Goal: Information Seeking & Learning: Learn about a topic

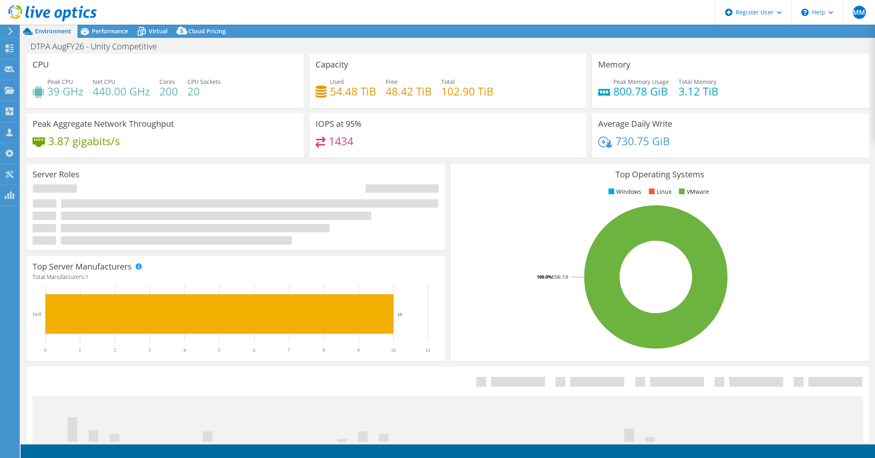
select select "USEast"
select select "USD"
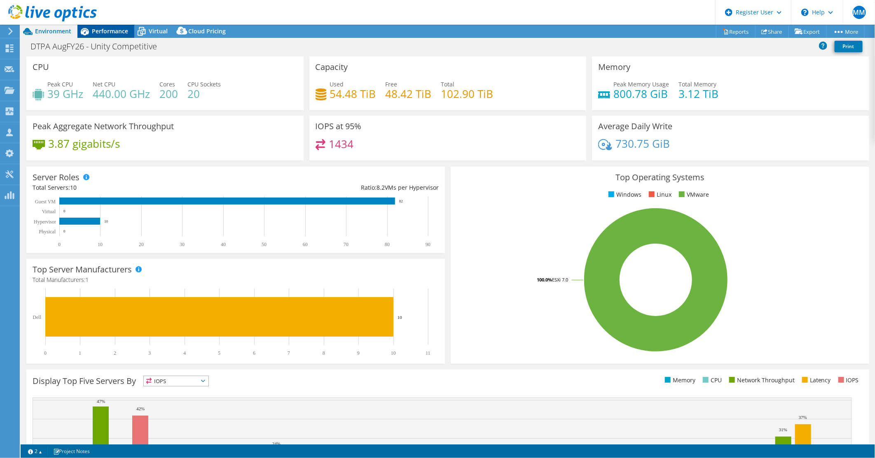
click at [114, 31] on span "Performance" at bounding box center [110, 31] width 36 height 8
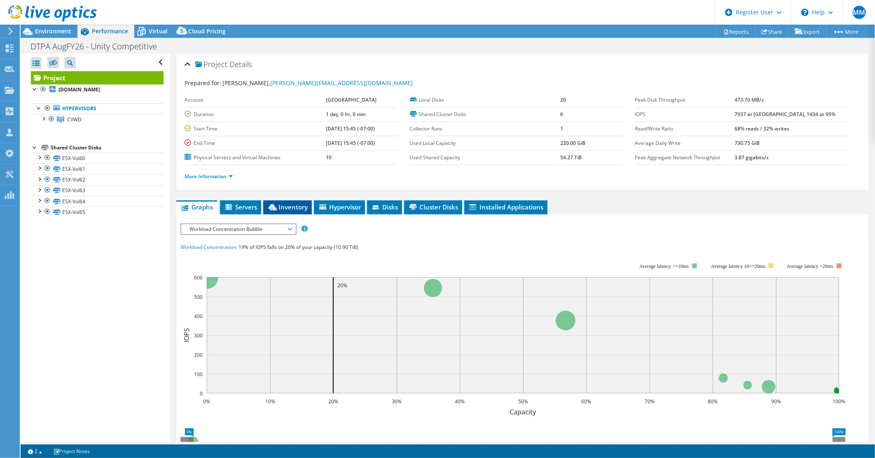
click at [296, 209] on span "Inventory" at bounding box center [287, 207] width 40 height 8
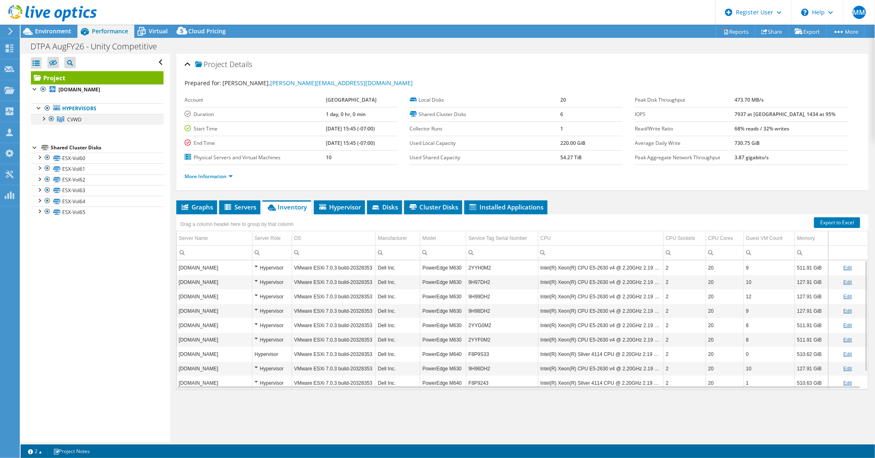
click at [42, 118] on div at bounding box center [43, 118] width 8 height 8
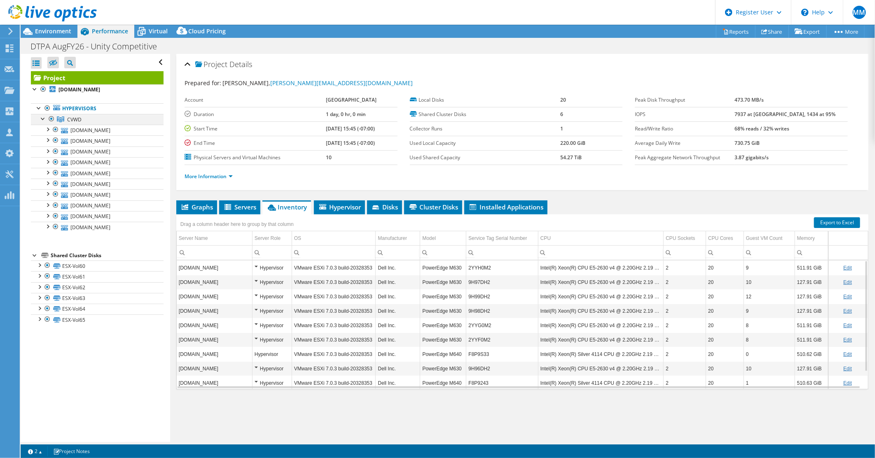
click at [42, 118] on div at bounding box center [43, 118] width 8 height 8
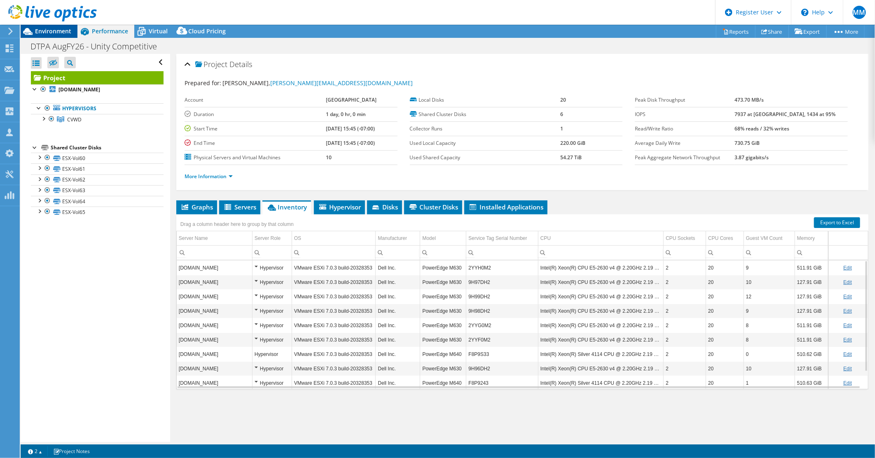
click at [51, 32] on span "Environment" at bounding box center [53, 31] width 36 height 8
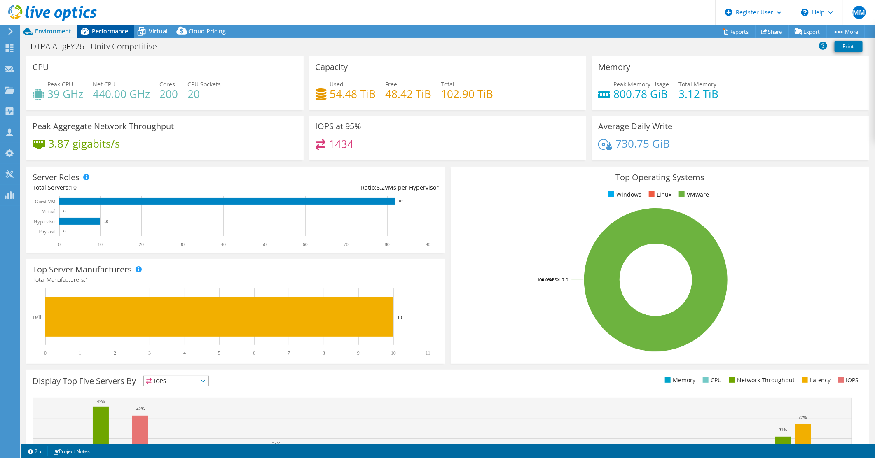
click at [100, 35] on span "Performance" at bounding box center [110, 31] width 36 height 8
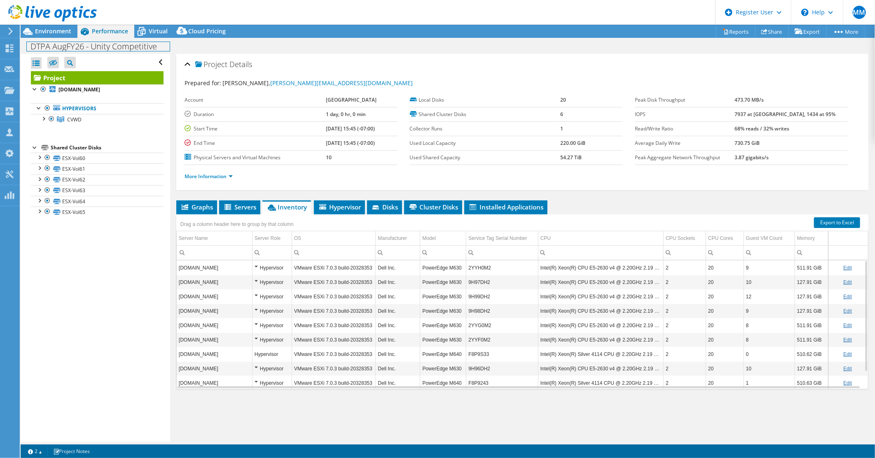
click at [56, 40] on div "DTPA AugFY26 - Unity Competitive Print" at bounding box center [448, 46] width 854 height 15
click at [54, 30] on span "Environment" at bounding box center [53, 31] width 36 height 8
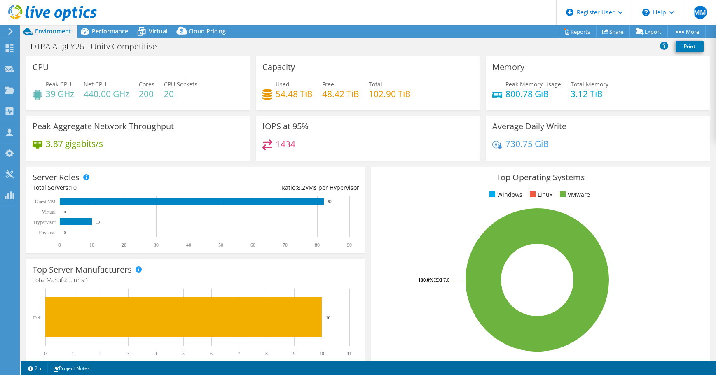
select select "USEast"
select select "USD"
